Goal: Task Accomplishment & Management: Use online tool/utility

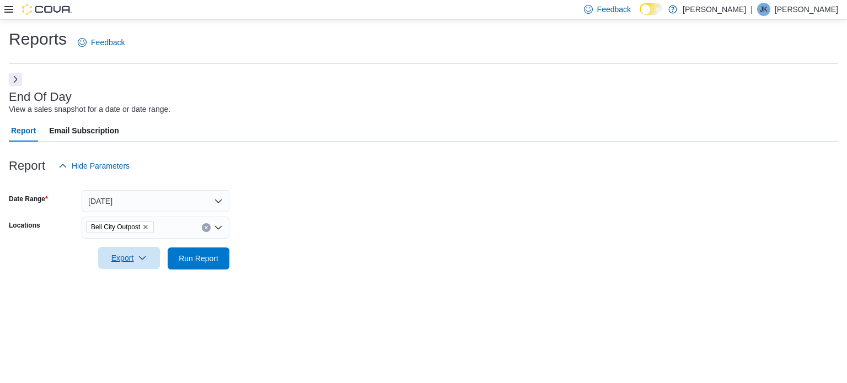
click at [143, 254] on span "Export" at bounding box center [129, 258] width 49 height 22
click at [136, 300] on span "Export to Pdf" at bounding box center [131, 302] width 50 height 9
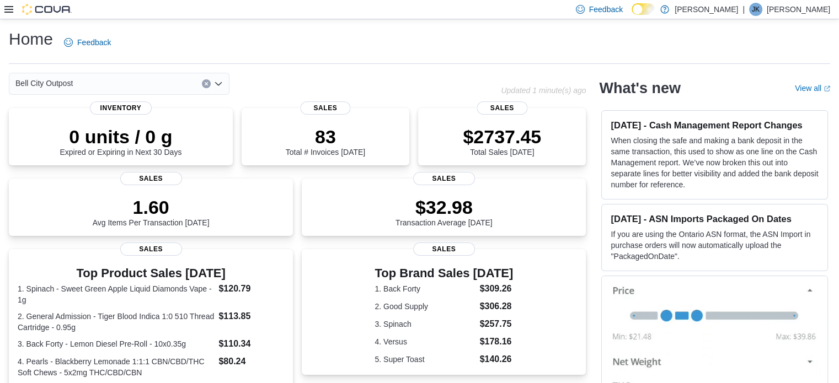
click at [8, 9] on icon at bounding box center [8, 9] width 9 height 7
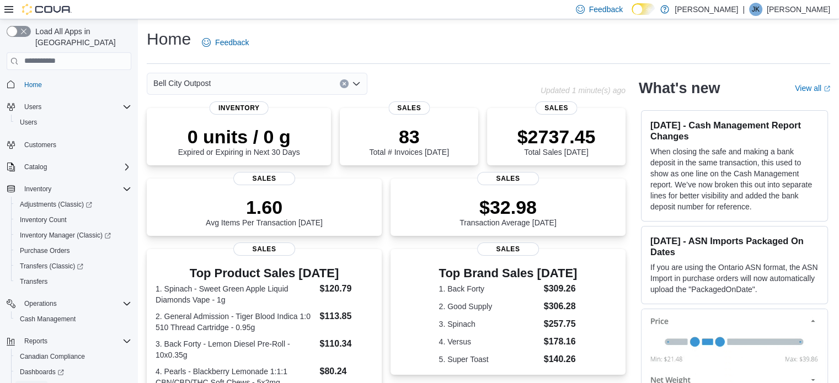
click at [34, 383] on span "Reports" at bounding box center [31, 387] width 23 height 9
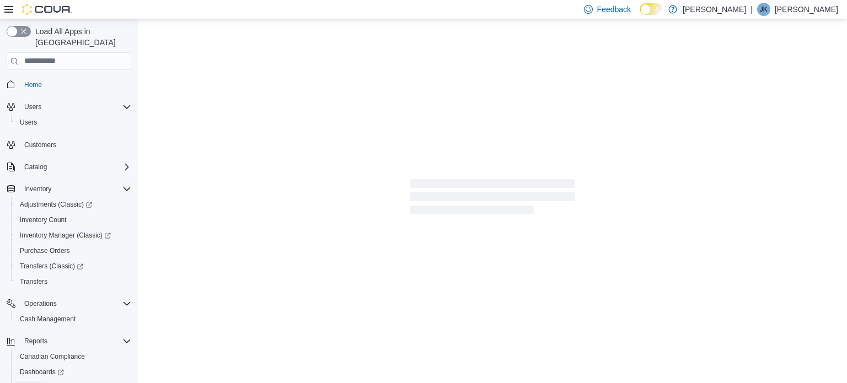
click at [44, 381] on link "Reports" at bounding box center [31, 387] width 32 height 13
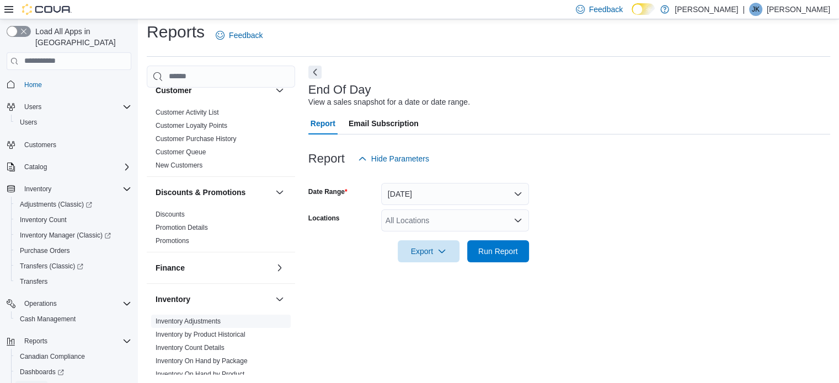
scroll to position [165, 0]
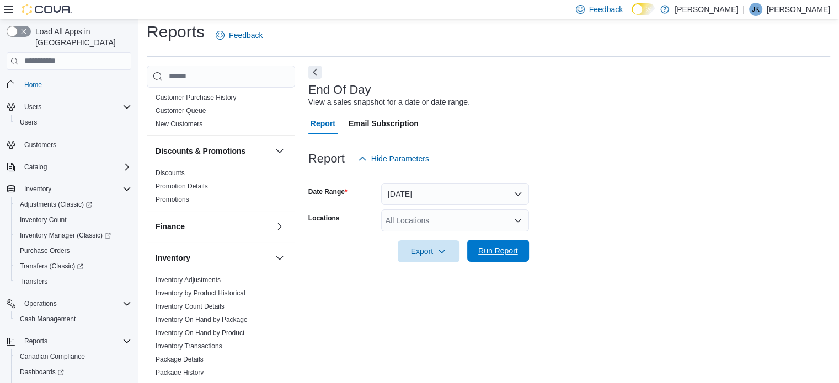
click at [486, 253] on span "Run Report" at bounding box center [498, 250] width 40 height 11
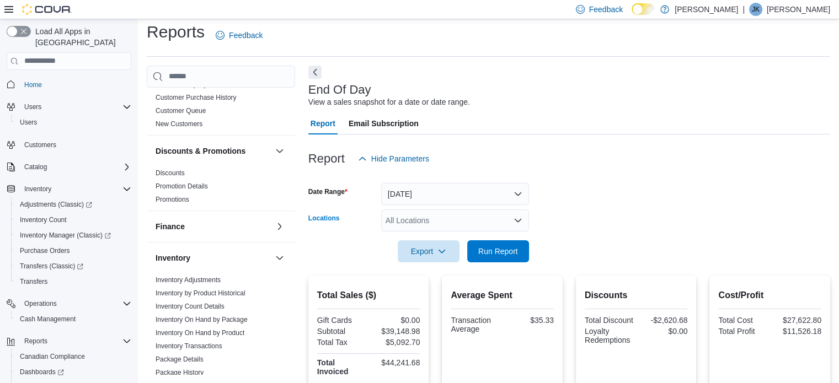
click at [512, 222] on div "All Locations" at bounding box center [455, 221] width 148 height 22
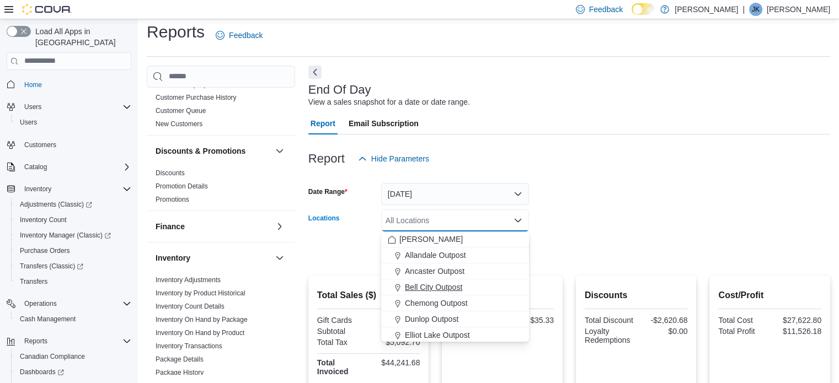
click at [410, 286] on span "Bell City Outpost" at bounding box center [433, 287] width 57 height 11
click at [576, 191] on form "Date Range Today Locations Bell City Outpost Combo box. Selected. Bell City Out…" at bounding box center [569, 216] width 522 height 93
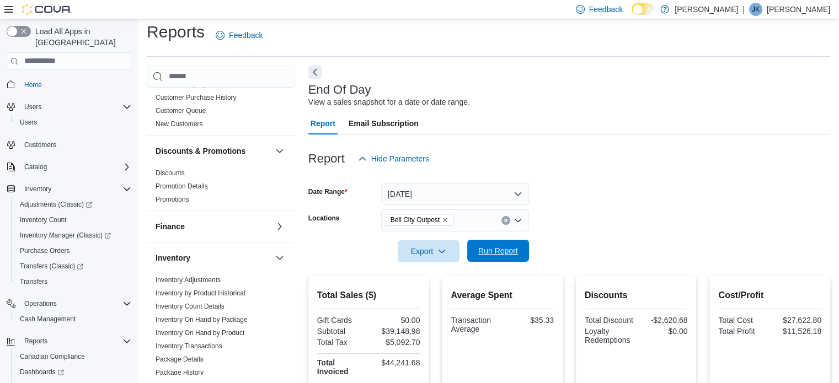
click at [509, 249] on span "Run Report" at bounding box center [498, 250] width 40 height 11
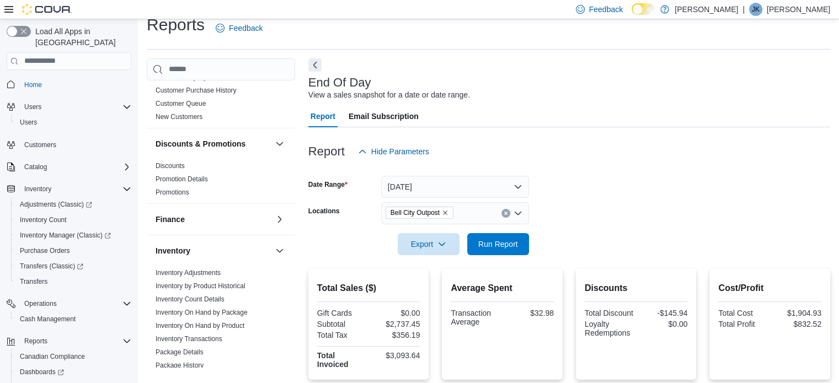
scroll to position [118, 0]
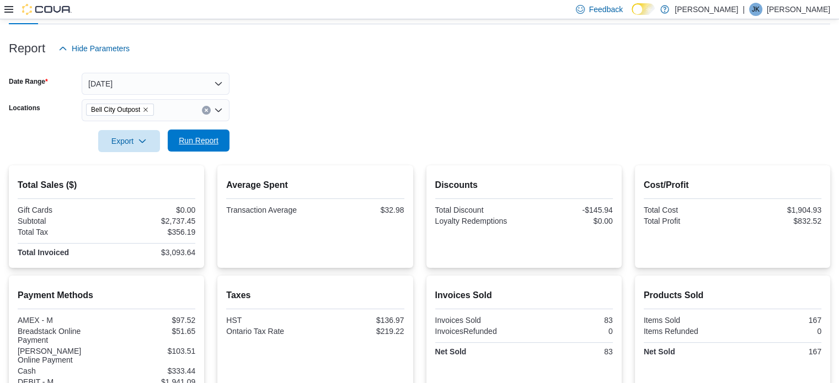
click at [209, 130] on span "Run Report" at bounding box center [198, 141] width 49 height 22
click at [61, 48] on icon "button" at bounding box center [63, 48] width 7 height 3
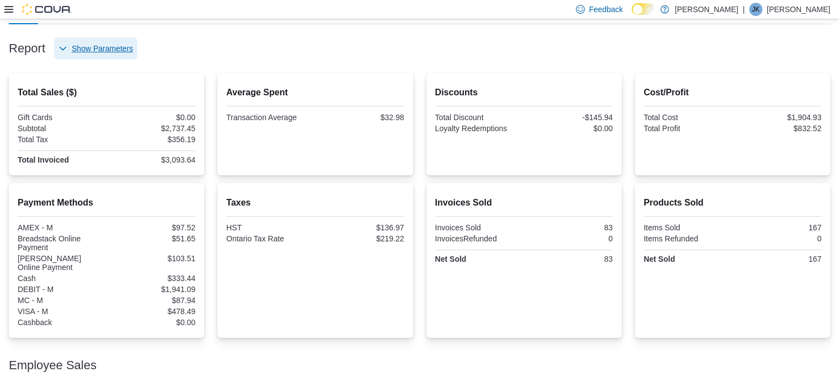
click at [61, 48] on icon "button" at bounding box center [63, 47] width 7 height 3
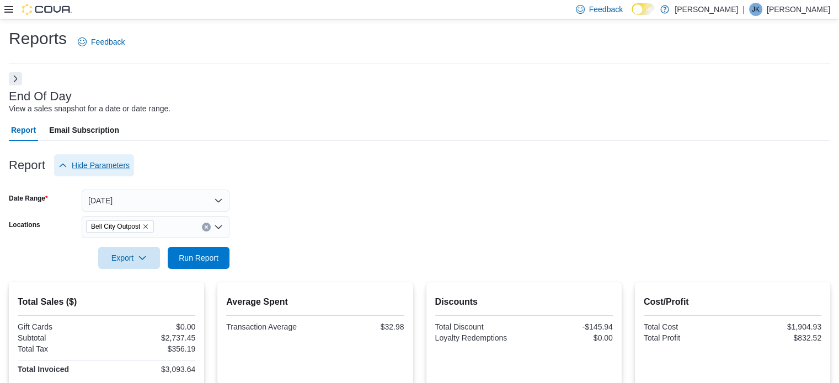
scroll to position [0, 0]
click at [18, 81] on button "Next" at bounding box center [15, 78] width 13 height 13
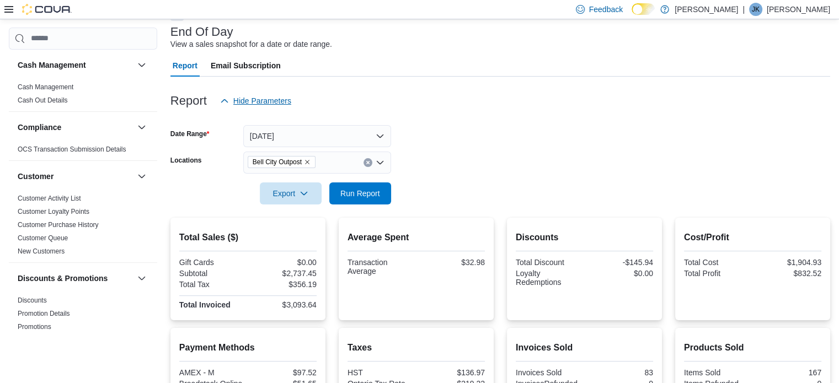
scroll to position [165, 0]
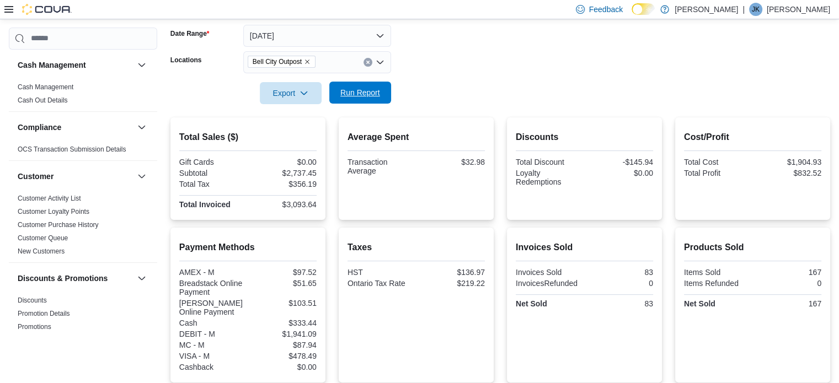
click at [365, 84] on span "Run Report" at bounding box center [360, 93] width 49 height 22
